Goal: Task Accomplishment & Management: Use online tool/utility

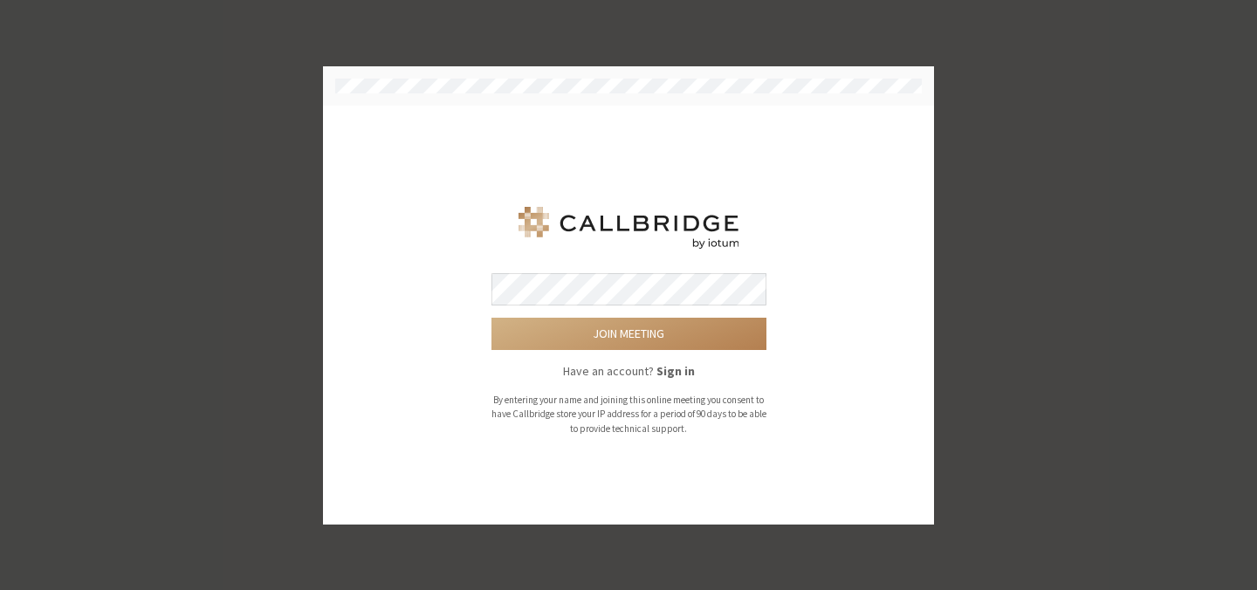
click at [699, 267] on div "Join meeting Have an account? Sign in By entering your name and joining this on…" at bounding box center [628, 316] width 287 height 242
click at [695, 269] on div "Join meeting Have an account? Sign in By entering your name and joining this on…" at bounding box center [628, 316] width 287 height 242
click at [492, 318] on button "Join meeting" at bounding box center [629, 334] width 275 height 32
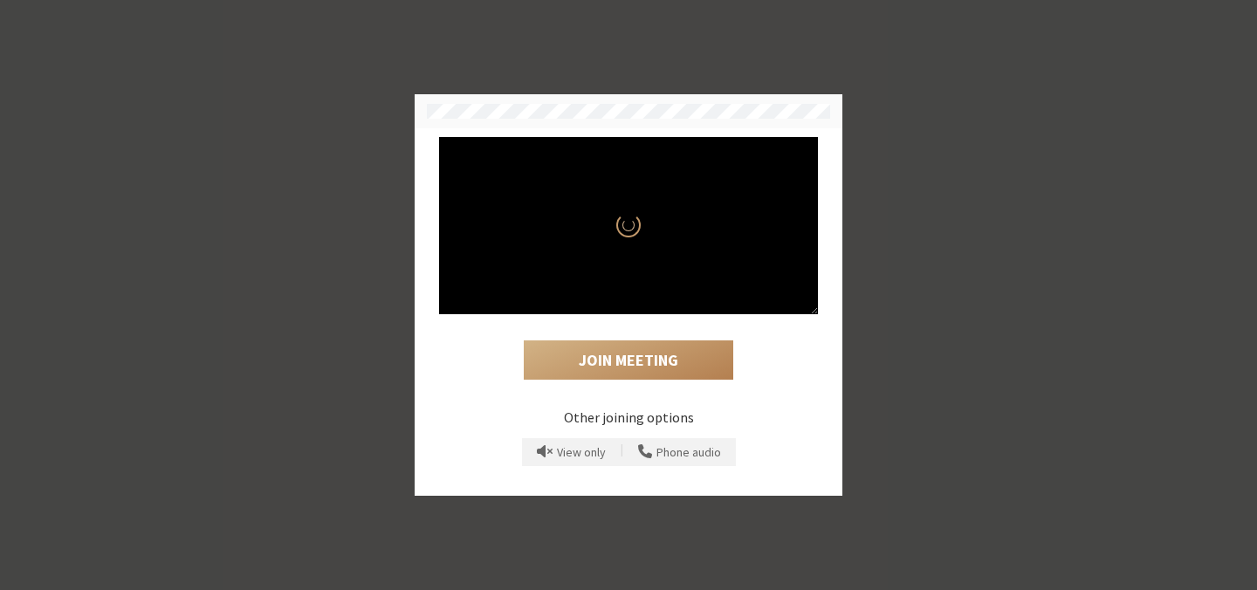
click at [682, 334] on div "Join Meeting" at bounding box center [628, 350] width 379 height 72
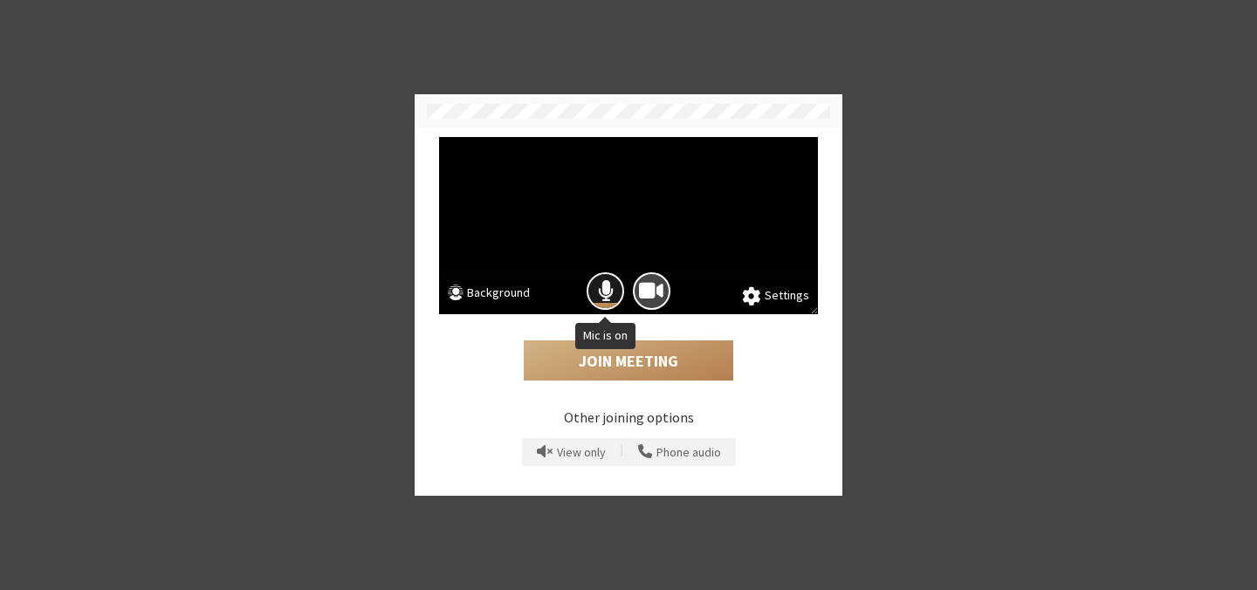
click at [612, 279] on span "Mic is on" at bounding box center [606, 291] width 16 height 24
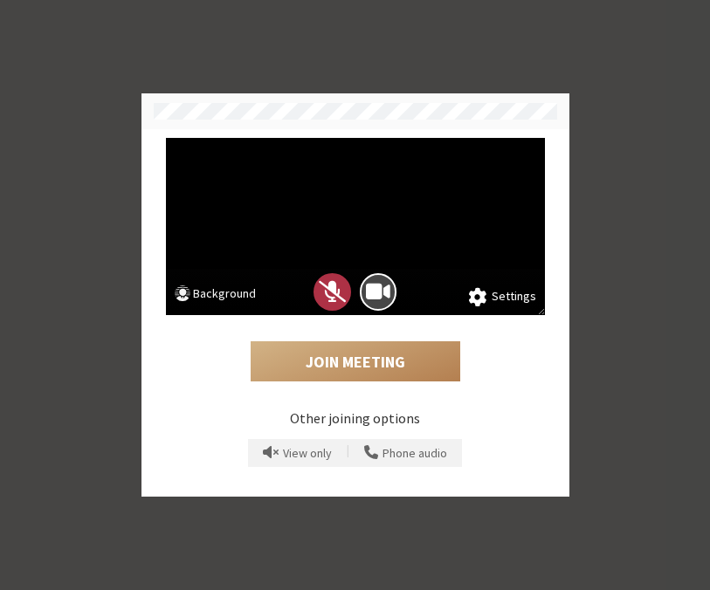
click at [234, 288] on button "Background" at bounding box center [216, 296] width 82 height 22
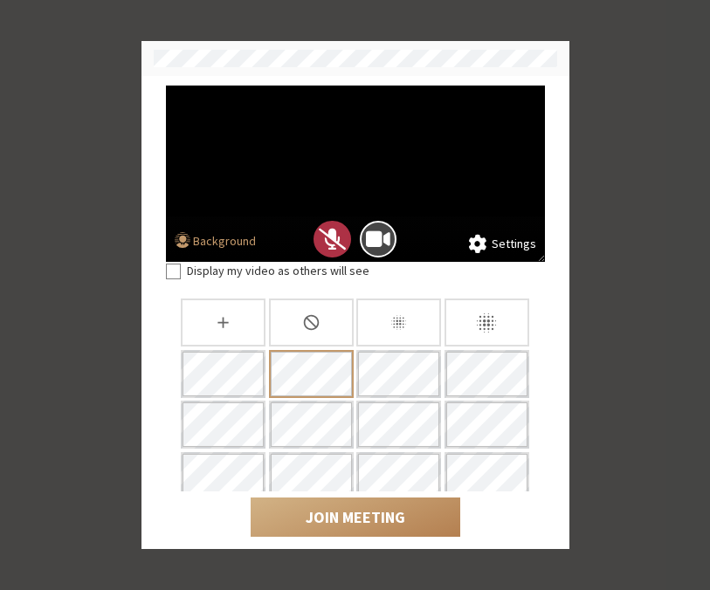
click at [306, 329] on icon "None" at bounding box center [312, 323] width 16 height 16
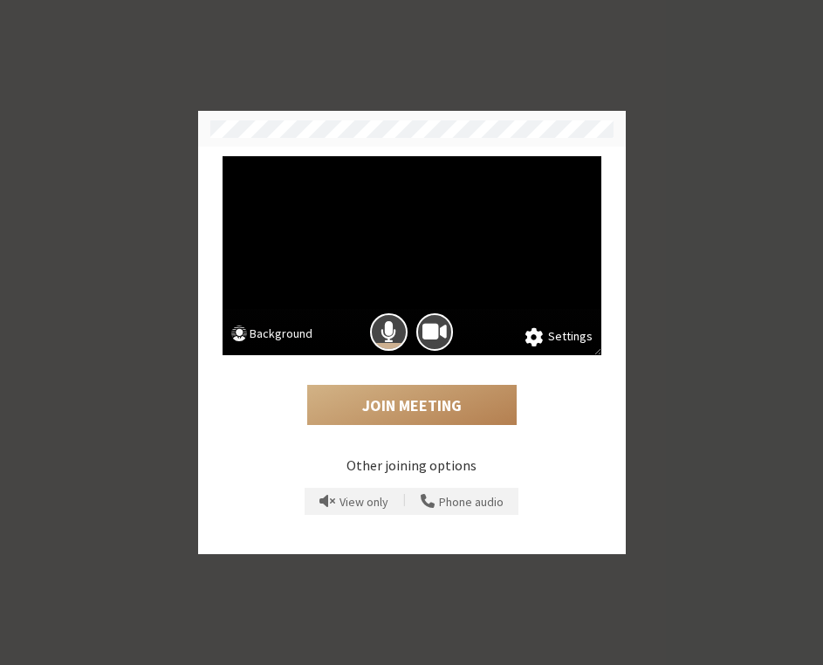
click at [298, 332] on button "Background" at bounding box center [272, 336] width 82 height 22
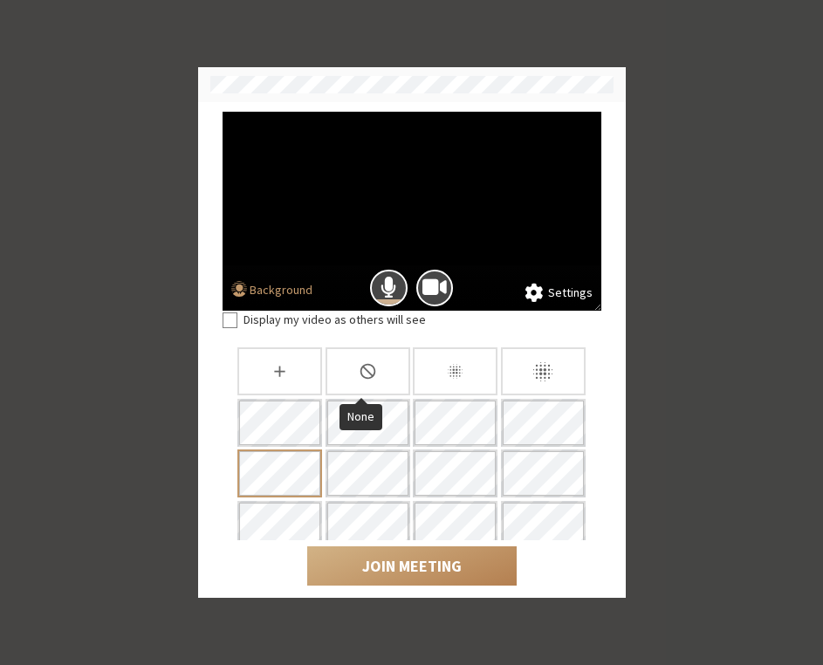
click at [336, 372] on div "None" at bounding box center [368, 372] width 85 height 48
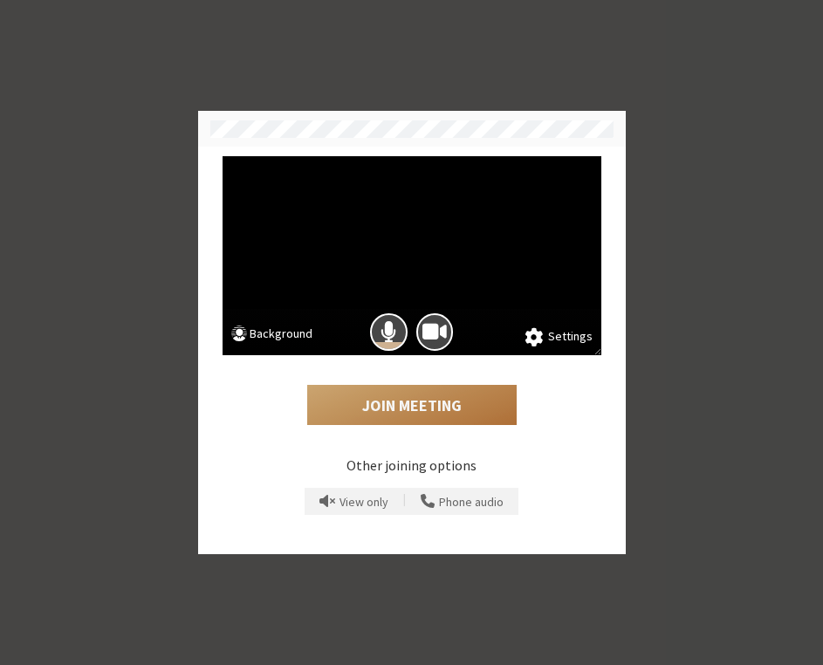
click at [507, 420] on button "Join Meeting" at bounding box center [412, 405] width 210 height 40
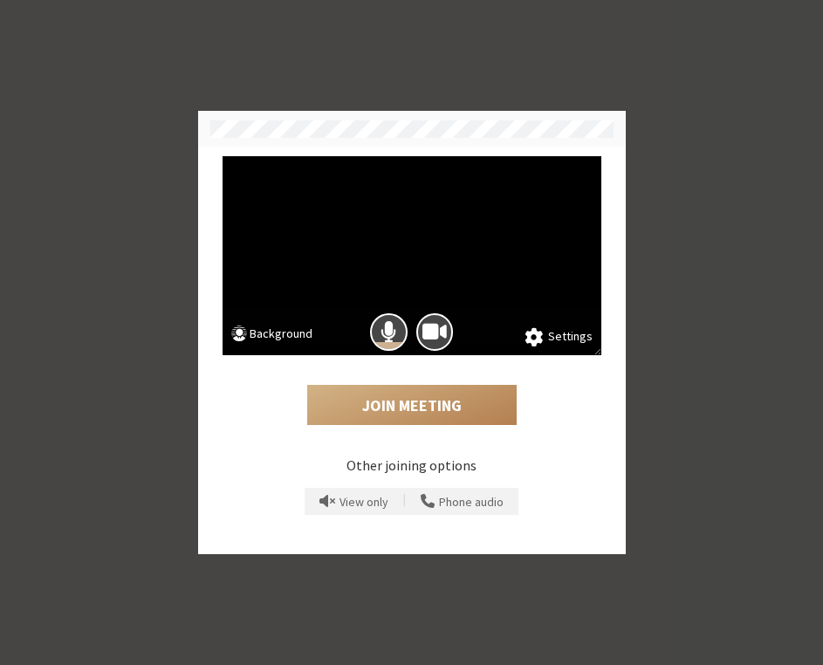
click at [582, 384] on div "Join Meeting" at bounding box center [412, 393] width 379 height 76
click at [284, 334] on button "Background" at bounding box center [272, 336] width 82 height 22
